Goal: Transaction & Acquisition: Register for event/course

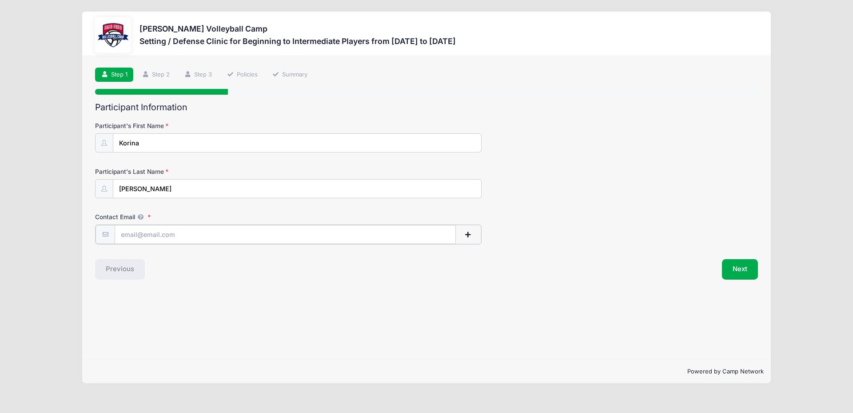
click at [148, 232] on input "Contact Email" at bounding box center [285, 234] width 341 height 19
type input "[EMAIL_ADDRESS][DOMAIN_NAME]"
click at [742, 272] on button "Next" at bounding box center [740, 268] width 36 height 20
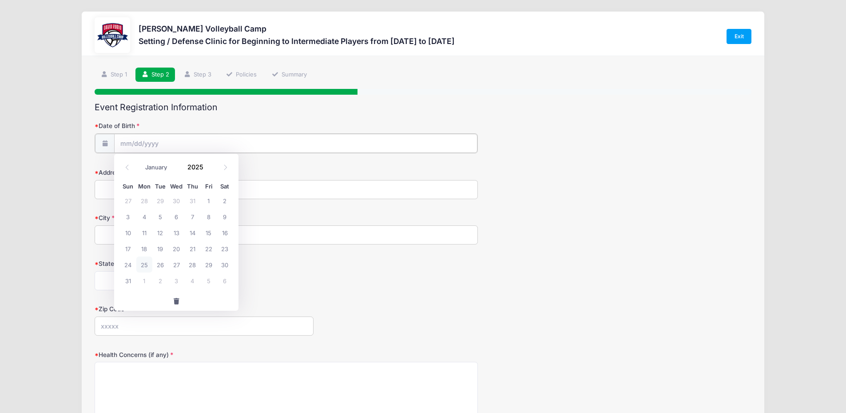
click at [201, 137] on input "Date of Birth" at bounding box center [295, 143] width 363 height 19
click at [155, 168] on select "January February March April May June July August September October November De…" at bounding box center [161, 167] width 40 height 12
select select "1"
click at [141, 161] on select "January February March April May June July August September October November De…" at bounding box center [161, 167] width 40 height 12
click at [174, 217] on span "5" at bounding box center [176, 216] width 16 height 16
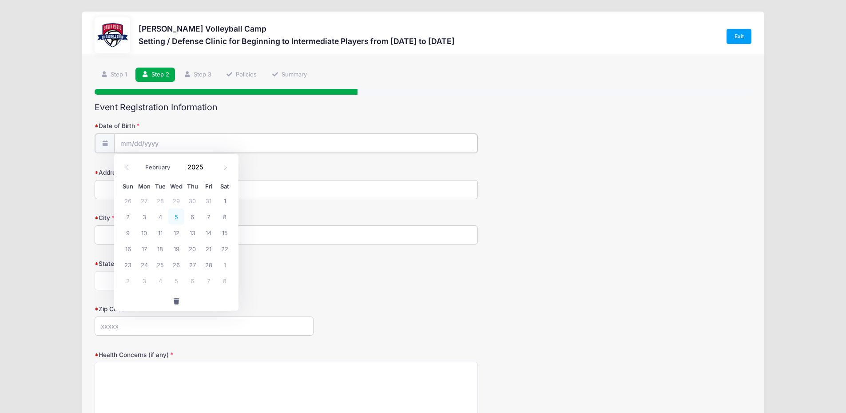
type input "02/05/2025"
click at [149, 144] on input "02/05/2025" at bounding box center [295, 143] width 363 height 19
click at [203, 170] on input "2025" at bounding box center [197, 166] width 29 height 13
click at [208, 163] on span at bounding box center [209, 163] width 6 height 7
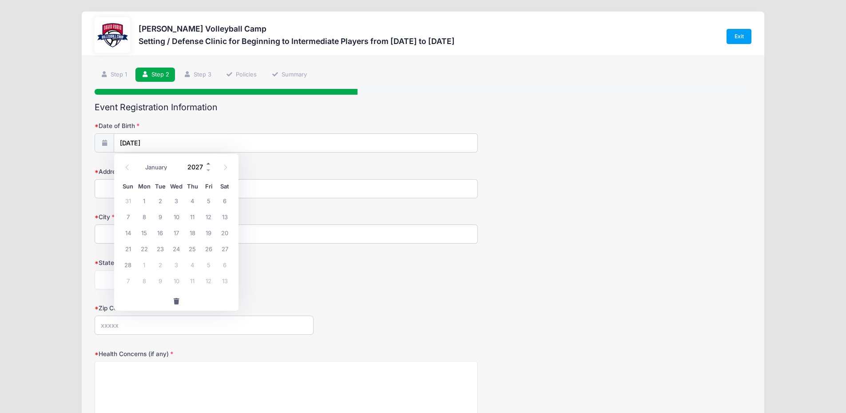
click at [208, 163] on span at bounding box center [209, 163] width 6 height 7
click at [209, 163] on span at bounding box center [209, 163] width 6 height 7
click at [210, 163] on span at bounding box center [209, 163] width 6 height 7
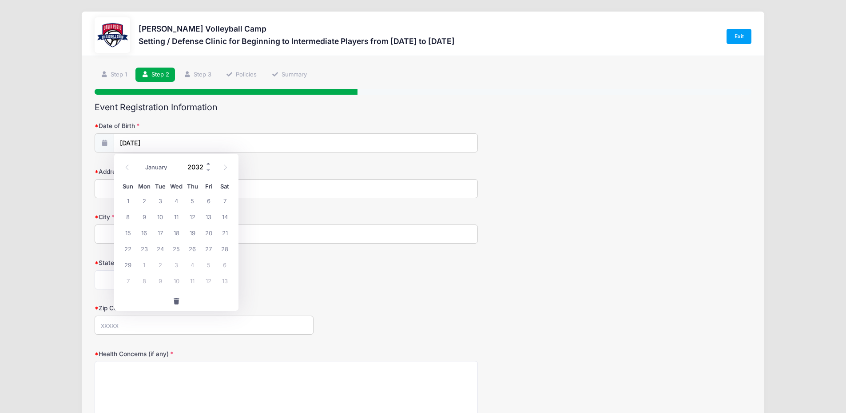
click at [210, 163] on span at bounding box center [209, 163] width 6 height 7
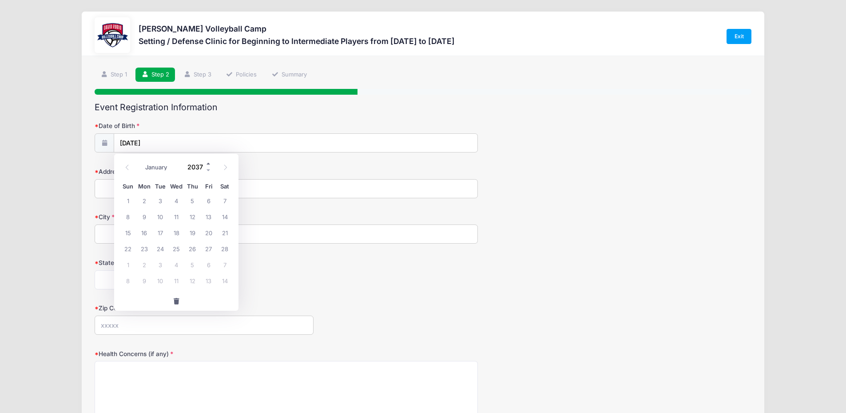
click at [210, 163] on span at bounding box center [209, 163] width 6 height 7
click at [206, 170] on span at bounding box center [209, 170] width 6 height 7
click at [208, 170] on span at bounding box center [209, 170] width 6 height 7
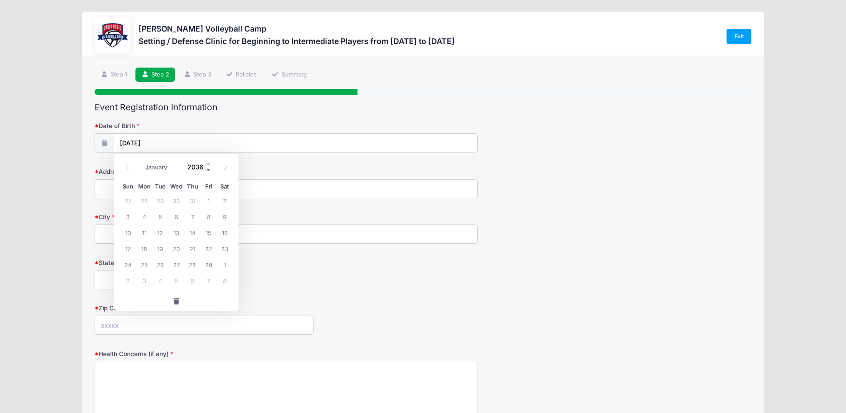
click at [209, 167] on span at bounding box center [209, 170] width 6 height 7
click at [208, 167] on span at bounding box center [209, 170] width 6 height 7
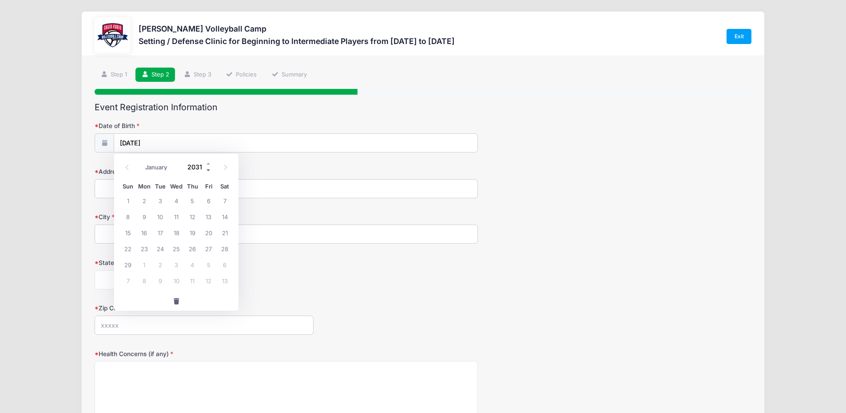
click at [208, 167] on span at bounding box center [209, 170] width 6 height 7
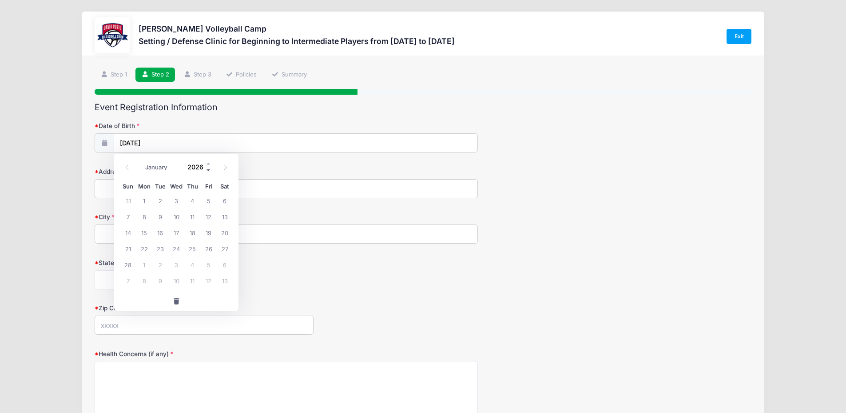
click at [208, 167] on span at bounding box center [209, 170] width 6 height 7
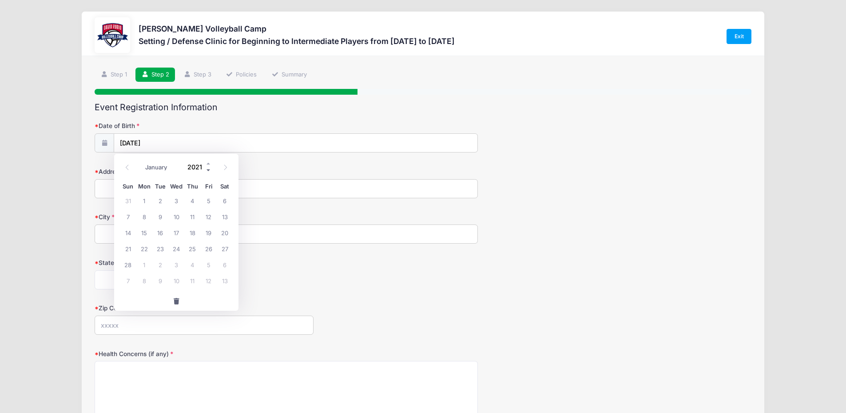
click at [208, 167] on span at bounding box center [209, 170] width 6 height 7
click at [207, 166] on span at bounding box center [209, 163] width 6 height 7
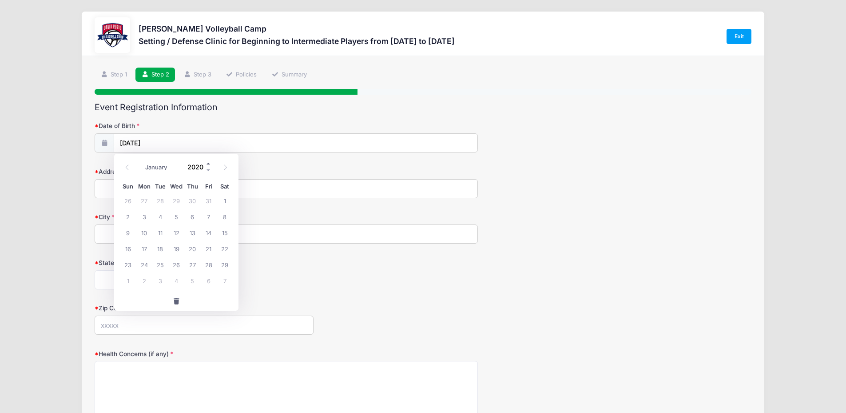
click at [208, 166] on span at bounding box center [209, 163] width 6 height 7
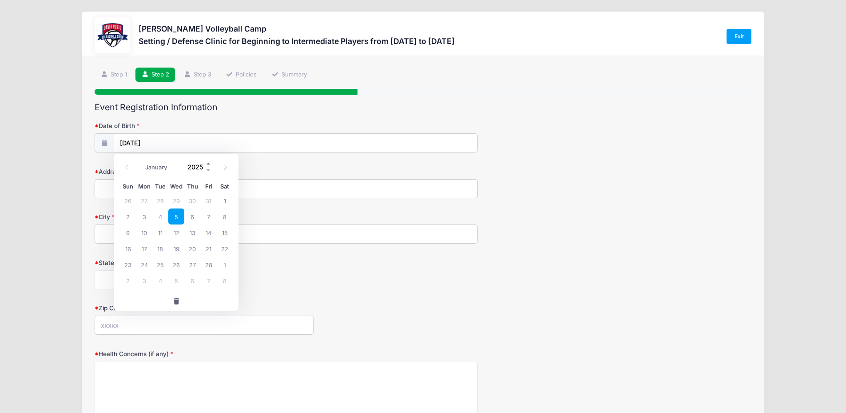
click at [208, 166] on span at bounding box center [209, 163] width 6 height 7
click at [208, 167] on span at bounding box center [209, 170] width 6 height 7
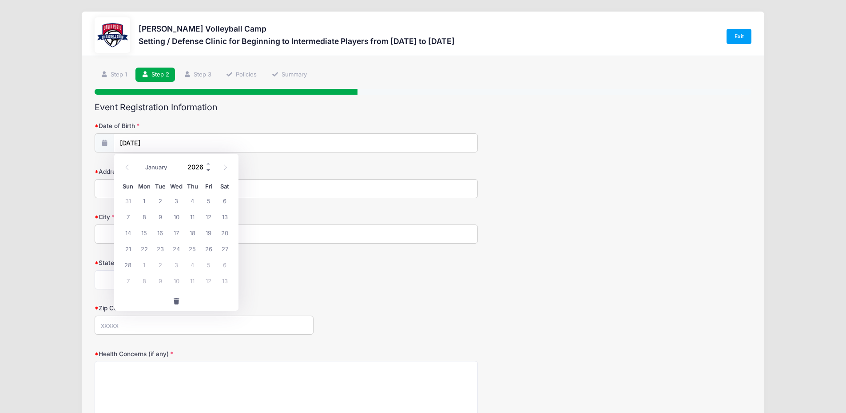
click at [208, 167] on span at bounding box center [209, 170] width 6 height 7
click at [207, 167] on span at bounding box center [209, 170] width 6 height 7
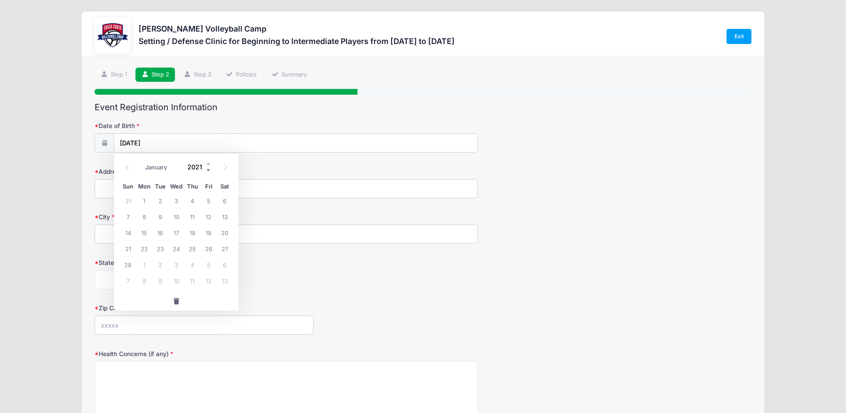
click at [207, 167] on span at bounding box center [209, 170] width 6 height 7
click at [207, 168] on span at bounding box center [209, 170] width 6 height 7
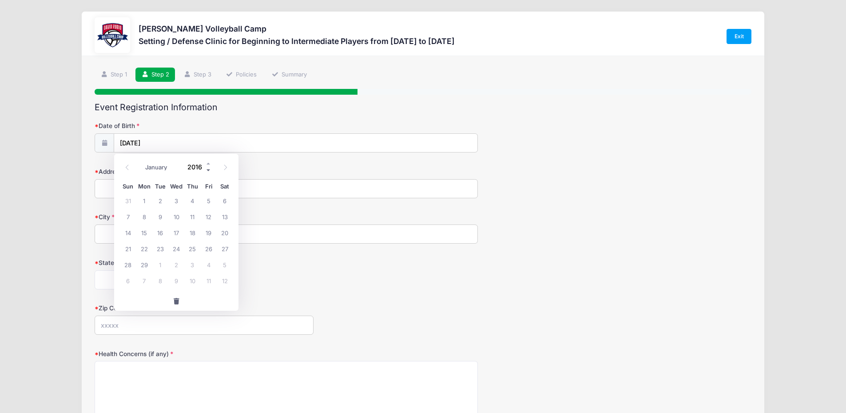
click at [207, 168] on span at bounding box center [209, 170] width 6 height 7
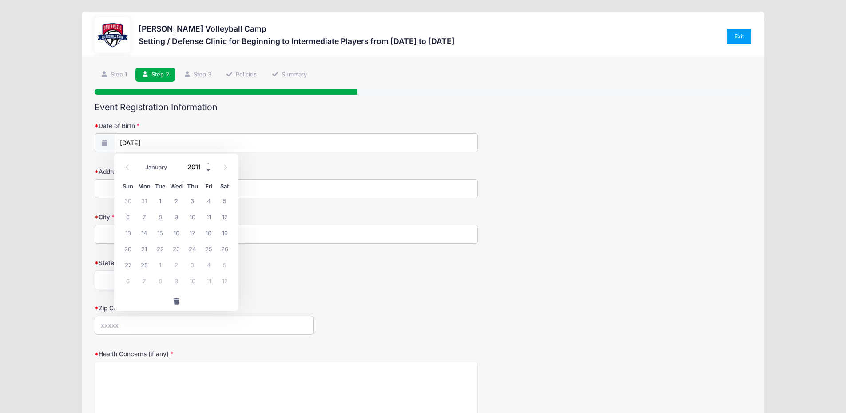
click at [207, 168] on span at bounding box center [209, 170] width 6 height 7
click at [206, 168] on span at bounding box center [209, 170] width 6 height 7
click at [208, 163] on span at bounding box center [209, 163] width 6 height 7
click at [199, 165] on input "2009" at bounding box center [197, 166] width 29 height 13
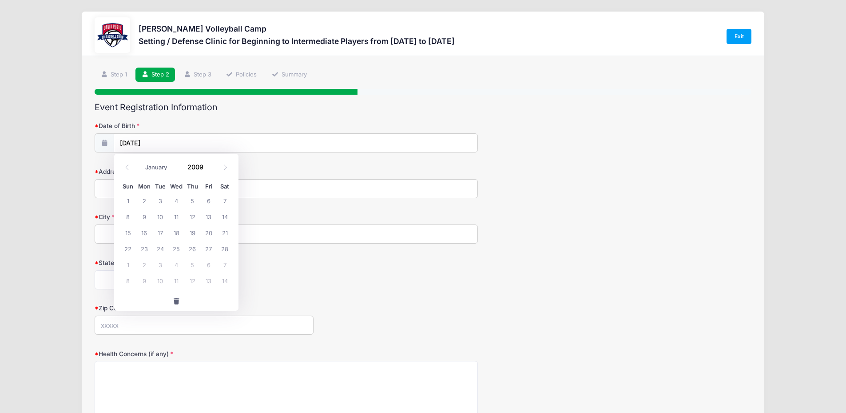
click at [270, 173] on label "Address" at bounding box center [204, 171] width 219 height 9
click at [270, 179] on input "Address" at bounding box center [286, 188] width 383 height 19
drag, startPoint x: 146, startPoint y: 127, endPoint x: 168, endPoint y: 142, distance: 26.2
click at [150, 129] on label "Date of Birth" at bounding box center [204, 125] width 219 height 9
click at [150, 134] on input "02/05/2025" at bounding box center [295, 143] width 363 height 19
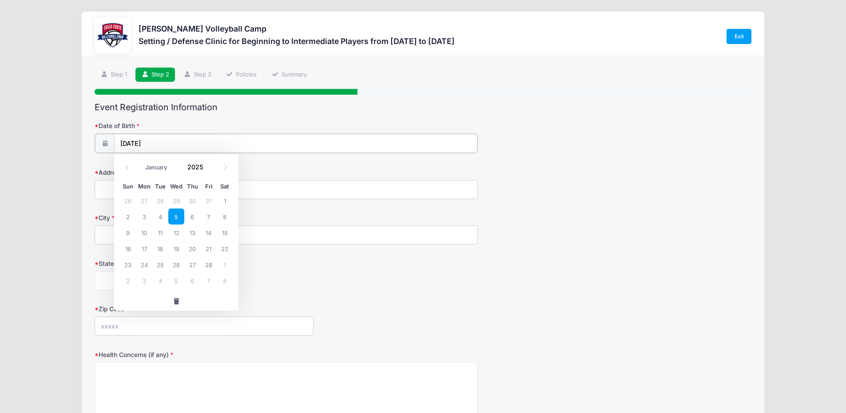
click at [167, 143] on input "02/05/2025" at bounding box center [295, 143] width 363 height 19
click at [190, 165] on input "2025" at bounding box center [197, 166] width 29 height 13
click at [190, 166] on input "2025" at bounding box center [197, 166] width 29 height 13
type input "2009"
click at [192, 202] on span "5" at bounding box center [192, 200] width 16 height 16
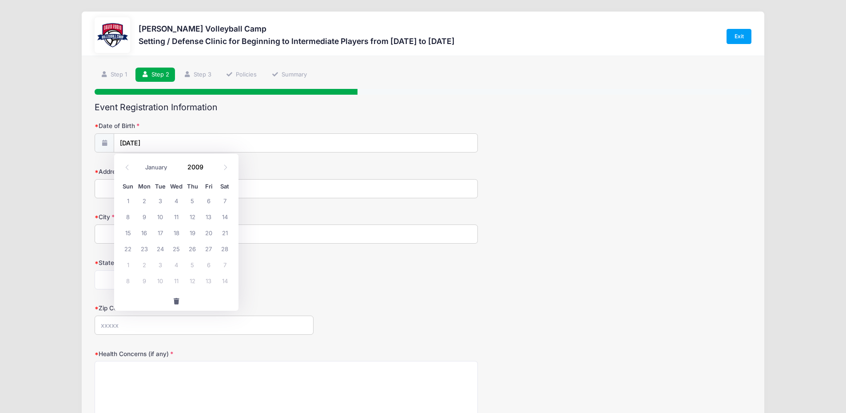
type input "02/05/2009"
click at [153, 191] on input "Address" at bounding box center [286, 188] width 383 height 19
type input "6103 s earp wash ln"
type input "Tucson"
select select "AZ"
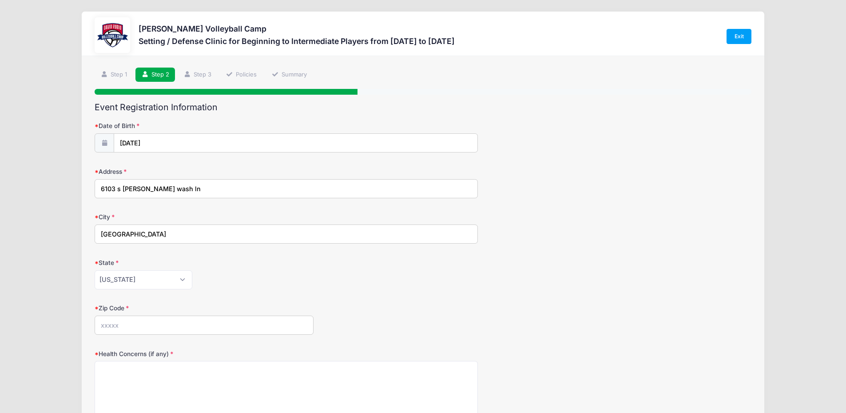
type input "85706"
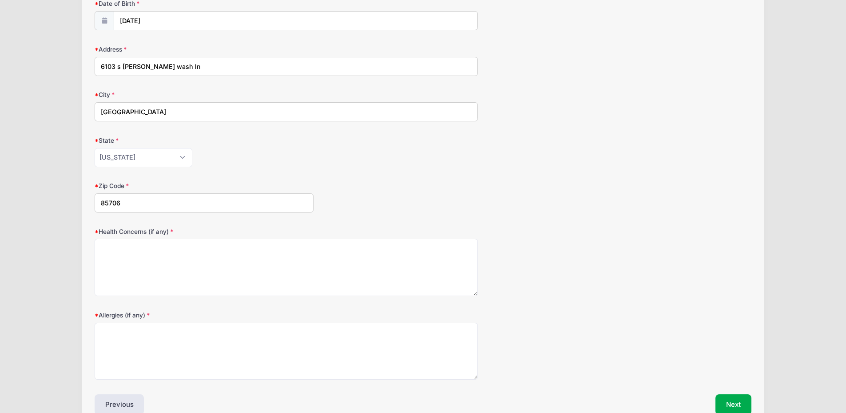
scroll to position [133, 0]
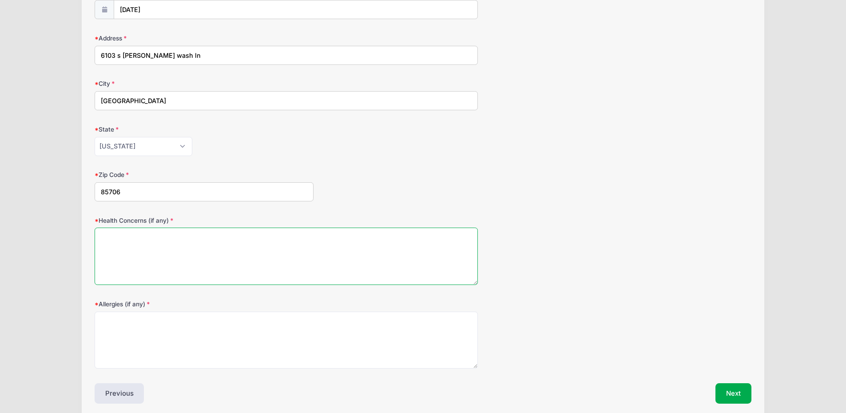
click at [219, 254] on textarea "Health Concerns (if any)" at bounding box center [286, 255] width 383 height 57
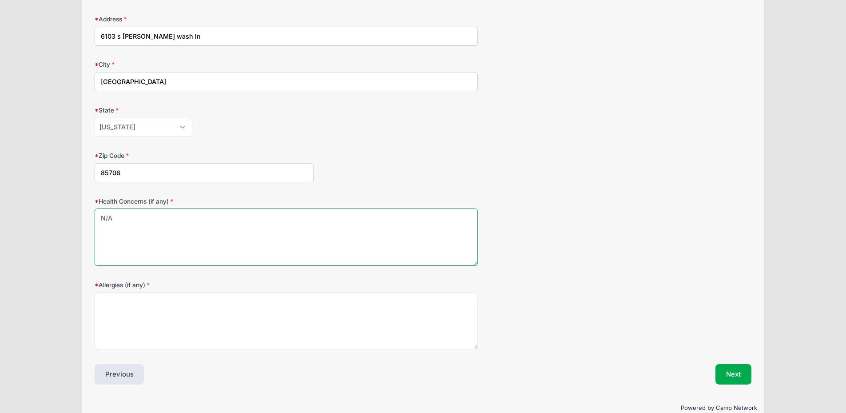
scroll to position [171, 0]
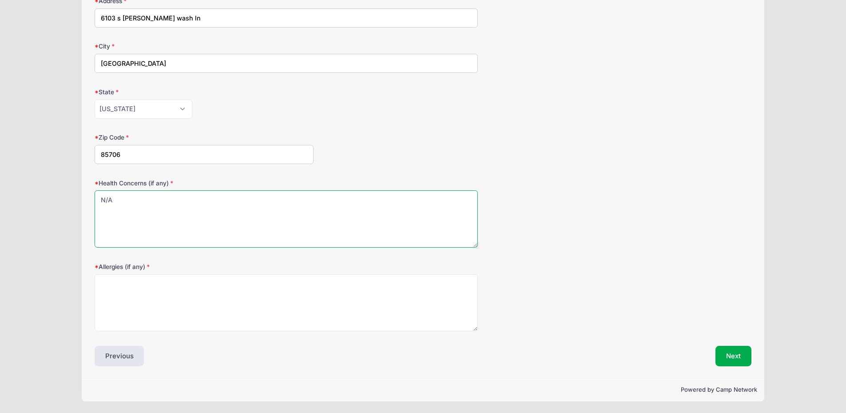
type textarea "N/A"
click at [117, 262] on label "Allergies (if any)" at bounding box center [204, 266] width 219 height 9
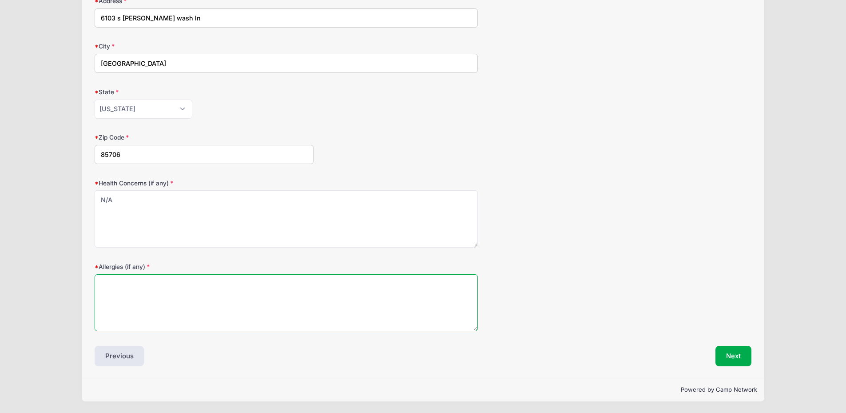
click at [117, 274] on textarea "Allergies (if any)" at bounding box center [286, 302] width 383 height 57
type textarea "N/A"
click at [537, 336] on div "Event Registration Information Date of Birth 02/05/2009 Address 6103 s earp was…" at bounding box center [423, 149] width 657 height 434
click at [730, 355] on button "Next" at bounding box center [733, 355] width 36 height 20
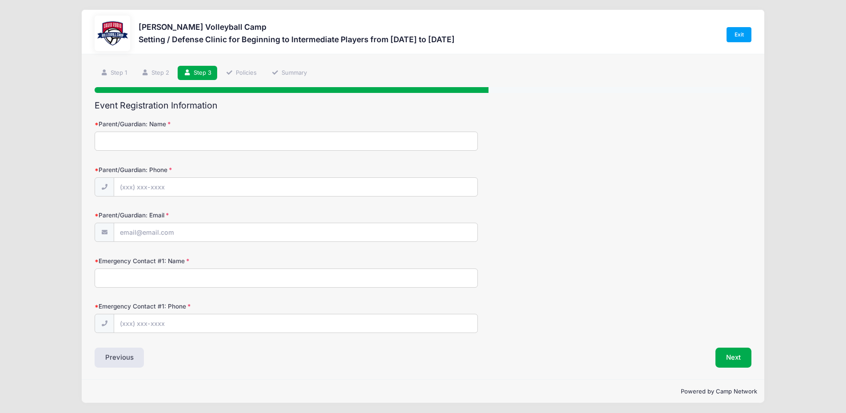
scroll to position [0, 0]
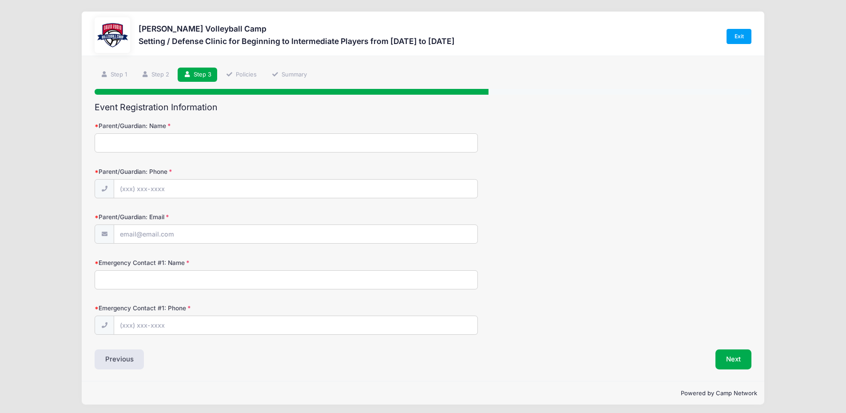
click at [144, 142] on input "Parent/Guardian: Name" at bounding box center [286, 142] width 383 height 19
type input "Ramon Ruiz"
type input "(520) 425-4669"
type input "[EMAIL_ADDRESS][DOMAIN_NAME]"
click at [238, 273] on input "Emergency Contact #1: Name" at bounding box center [286, 279] width 383 height 19
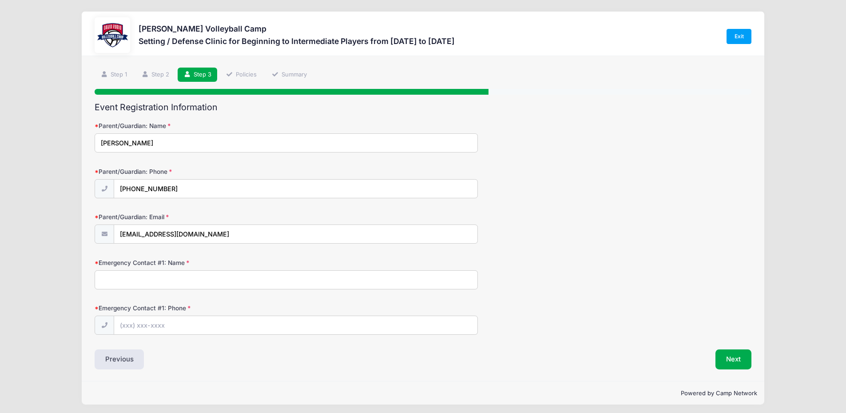
type input "Ramon Ruiz"
type input "(520) 425-4669"
click at [154, 283] on input "Ramon Ruiz" at bounding box center [286, 279] width 383 height 19
click at [120, 275] on input "Ramon Ruiz" at bounding box center [286, 279] width 383 height 19
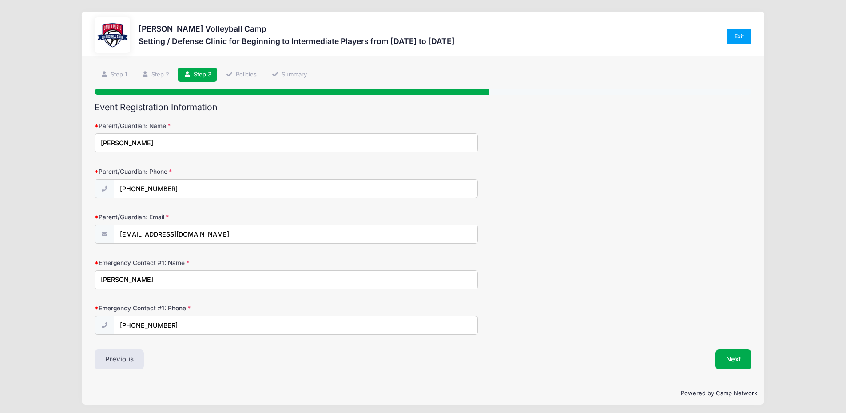
click at [121, 274] on input "Ramon Ruiz" at bounding box center [286, 279] width 383 height 19
click at [121, 273] on input "Ramon Ruiz" at bounding box center [286, 279] width 383 height 19
drag, startPoint x: 120, startPoint y: 273, endPoint x: 87, endPoint y: 259, distance: 36.4
click at [87, 265] on div "Step 3 /7 Step 1 Step 2 Step 3 Policies Summary Participant Information Partici…" at bounding box center [423, 218] width 683 height 325
type input "Marina Ruiz"
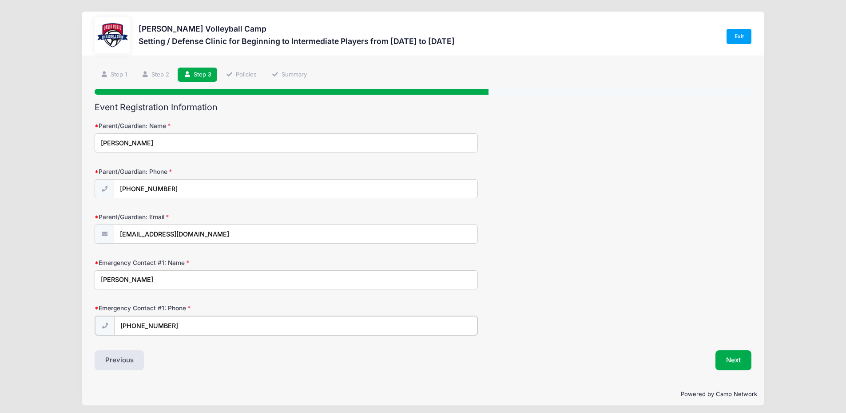
click at [151, 329] on input "(520) 425-4669" at bounding box center [295, 325] width 363 height 19
type input "(520) 247-6730"
click at [742, 366] on button "Next" at bounding box center [733, 359] width 36 height 20
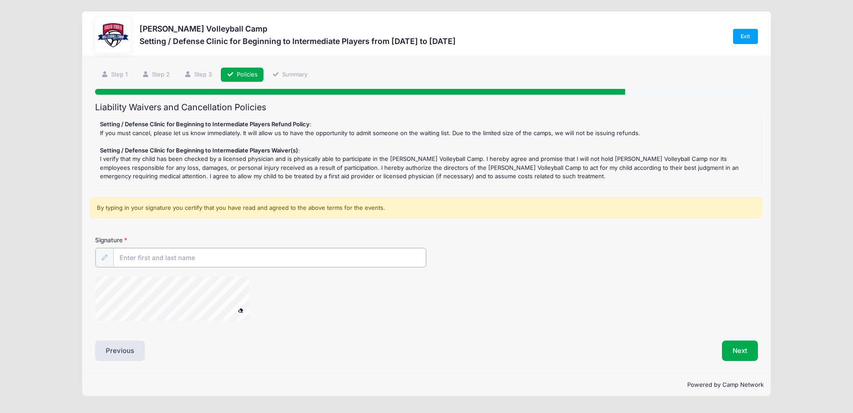
click at [211, 260] on input "Signature" at bounding box center [269, 257] width 313 height 19
type input "Ramon Ruiz"
click at [735, 350] on button "Next" at bounding box center [740, 349] width 36 height 20
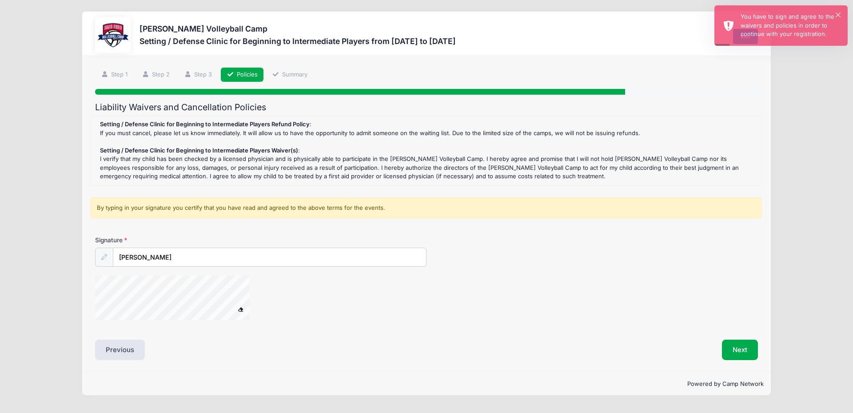
click at [237, 314] on div at bounding box center [184, 298] width 178 height 47
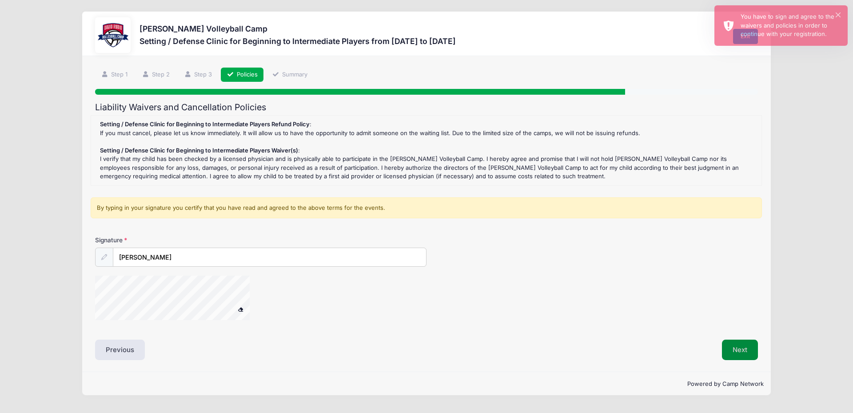
click at [730, 345] on button "Next" at bounding box center [740, 349] width 36 height 20
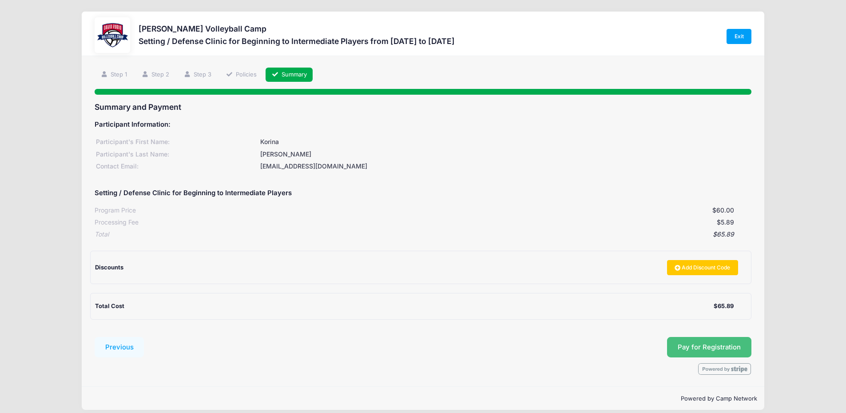
click at [691, 345] on span "Pay for Registration" at bounding box center [709, 347] width 63 height 8
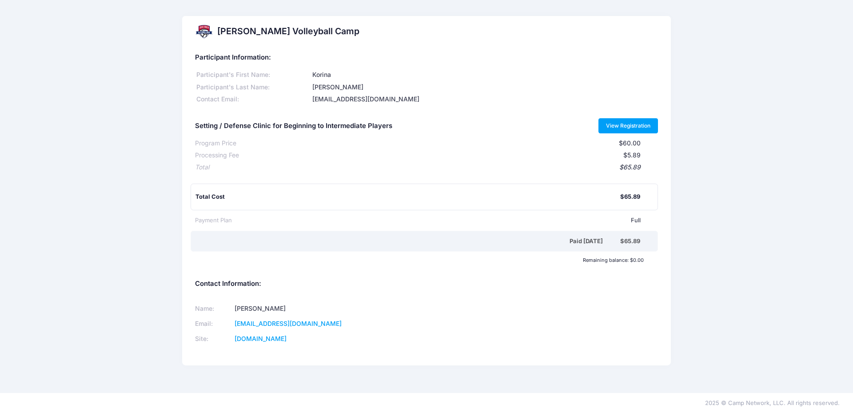
click at [631, 126] on link "View Registration" at bounding box center [628, 125] width 60 height 15
